Goal: Information Seeking & Learning: Learn about a topic

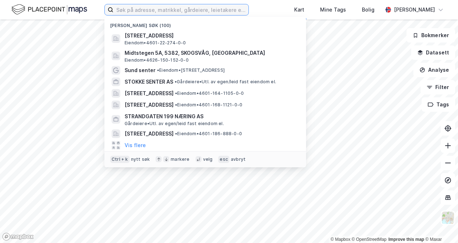
click at [155, 9] on input at bounding box center [180, 9] width 135 height 11
paste input "Midtstegen 5"
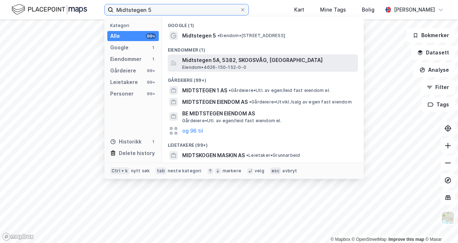
type input "Midtstegen 5"
click at [187, 60] on span "Midtstegen 5A, 5382, SKOGSVÅG, [GEOGRAPHIC_DATA]" at bounding box center [268, 60] width 173 height 9
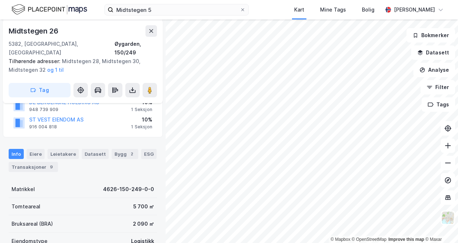
scroll to position [91, 0]
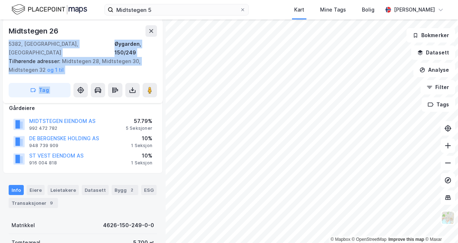
drag, startPoint x: 61, startPoint y: 32, endPoint x: 1, endPoint y: 26, distance: 60.5
click at [1, 26] on div "Midtstegen 26 5382, [GEOGRAPHIC_DATA], [GEOGRAPHIC_DATA], 150/249 Tilhørende ad…" at bounding box center [83, 130] width 166 height 223
copy div "5382, [GEOGRAPHIC_DATA], [GEOGRAPHIC_DATA], 150/249 Tilhørende adresser: [STREE…"
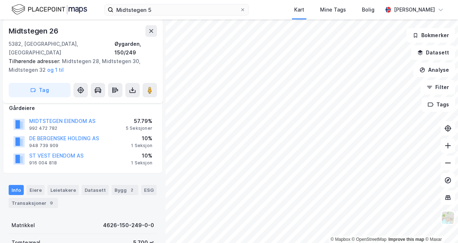
click at [10, 28] on div "Midtstegen 26" at bounding box center [34, 31] width 51 height 12
drag, startPoint x: 14, startPoint y: 28, endPoint x: 65, endPoint y: 28, distance: 51.1
click at [65, 28] on div "Midtstegen 26" at bounding box center [83, 31] width 148 height 12
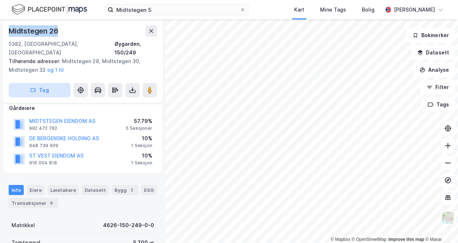
copy div "Midtstegen 26"
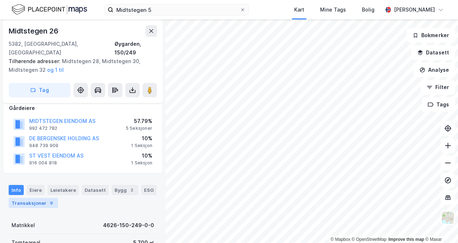
click at [37, 198] on div "Transaksjoner 9" at bounding box center [33, 203] width 49 height 10
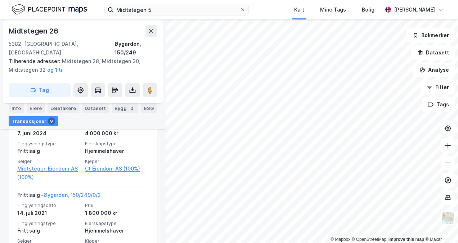
scroll to position [443, 0]
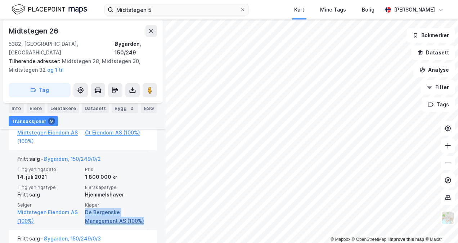
drag, startPoint x: 148, startPoint y: 212, endPoint x: 82, endPoint y: 200, distance: 66.5
click at [82, 201] on div "Fritt salg - Øygarden, 150/249/0/2 Tinglysningsdato [DATE] Pris 1 800 000 kr Ti…" at bounding box center [83, 190] width 148 height 80
copy link "De Bergenske Management AS (100%)"
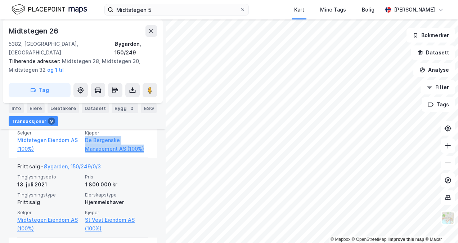
scroll to position [479, 0]
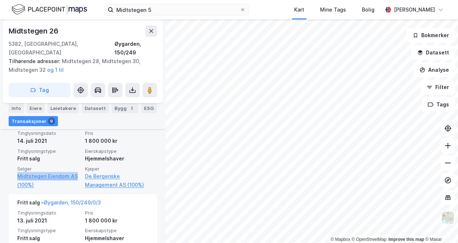
drag, startPoint x: 79, startPoint y: 166, endPoint x: 16, endPoint y: 170, distance: 62.8
click at [16, 170] on div "Fritt salg - Øygarden, 150/249/0/2 Tinglysningsdato [DATE] Pris 1 800 000 kr Ti…" at bounding box center [83, 154] width 148 height 80
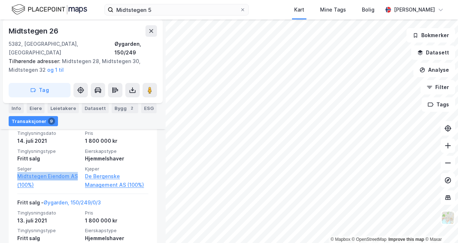
copy link "Midtstegen Eiendom AS"
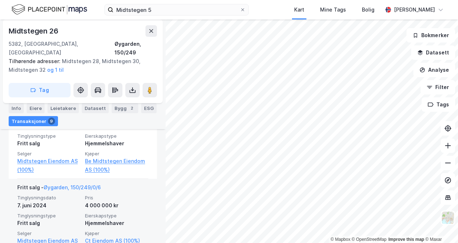
scroll to position [371, 0]
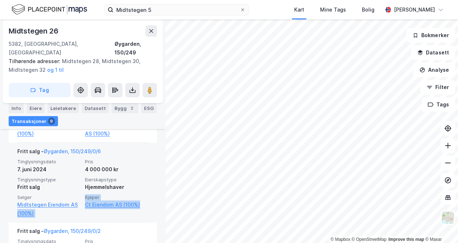
drag, startPoint x: 80, startPoint y: 196, endPoint x: 143, endPoint y: 194, distance: 63.8
click at [143, 194] on div "Fritt salg - Øygarden, 150/249/0/6 Tinglysningsdato [DATE] Pris 4 000 000 kr Ti…" at bounding box center [83, 183] width 148 height 80
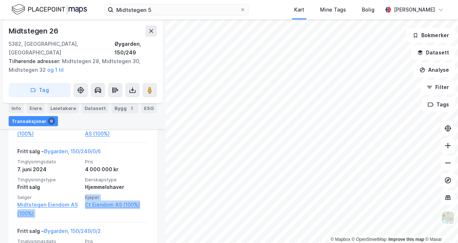
copy div "(100%) Kjøper [PERSON_NAME] AS (100%)"
